Goal: Navigation & Orientation: Find specific page/section

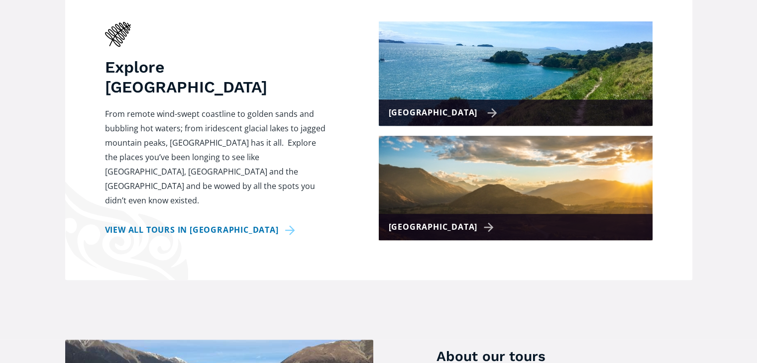
scroll to position [446, 0]
click at [429, 105] on div "[GEOGRAPHIC_DATA]" at bounding box center [443, 112] width 109 height 14
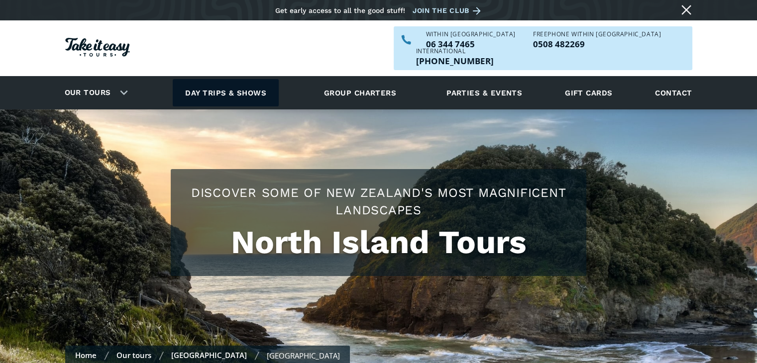
click at [221, 79] on link "Day trips & shows" at bounding box center [226, 92] width 106 height 27
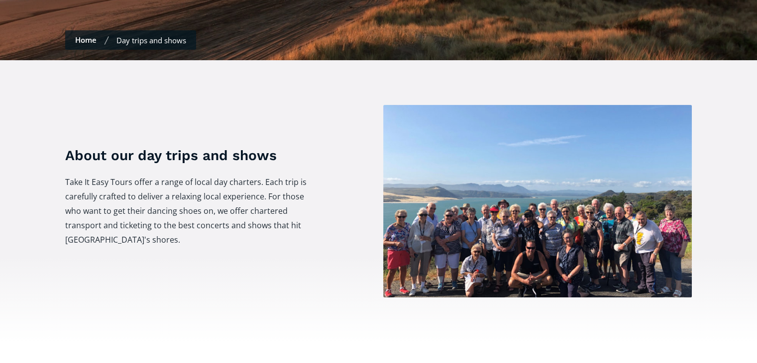
scroll to position [298, 0]
